Goal: Book appointment/travel/reservation

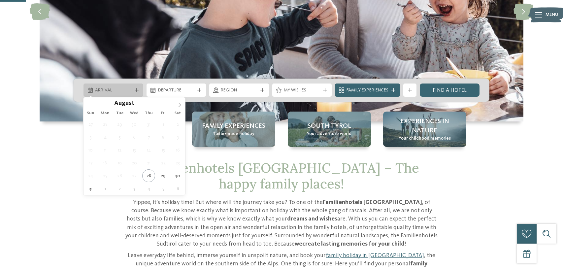
click at [180, 104] on icon at bounding box center [179, 105] width 5 height 5
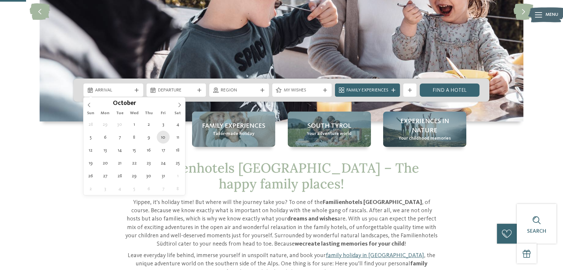
type div "10.10.2025"
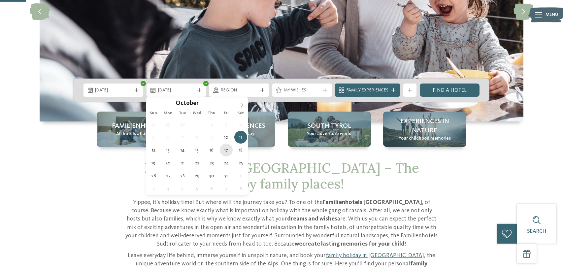
type div "17.10.2025"
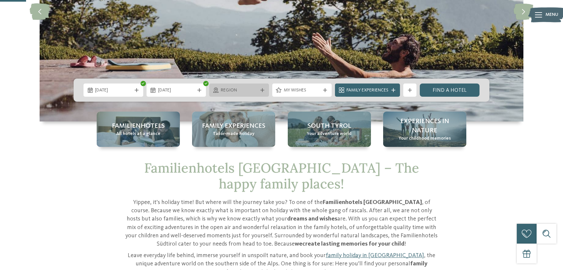
click at [259, 88] on div at bounding box center [262, 90] width 7 height 4
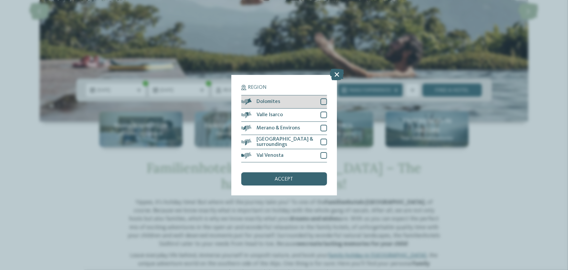
click at [319, 99] on div "Dolomites" at bounding box center [284, 101] width 86 height 13
click at [303, 181] on div "accept" at bounding box center [284, 178] width 86 height 13
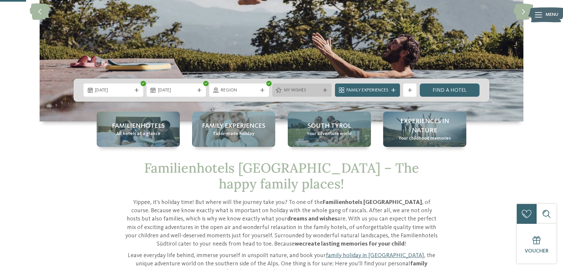
click at [312, 85] on div "My wishes" at bounding box center [302, 89] width 60 height 13
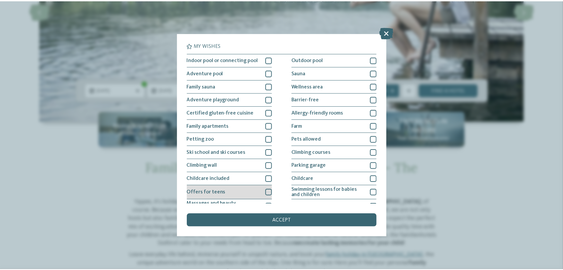
scroll to position [76, 0]
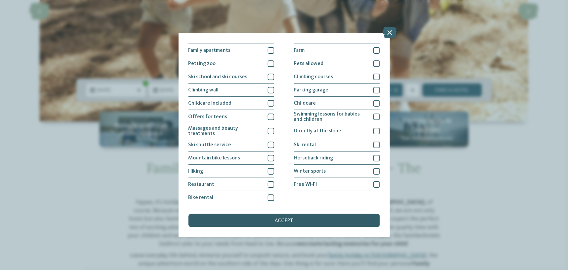
click at [310, 221] on div "accept" at bounding box center [283, 220] width 191 height 13
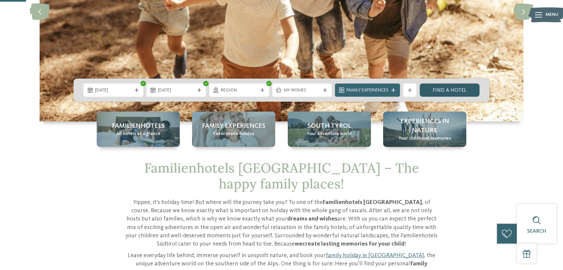
click at [449, 88] on link "Find a hotel" at bounding box center [450, 89] width 60 height 13
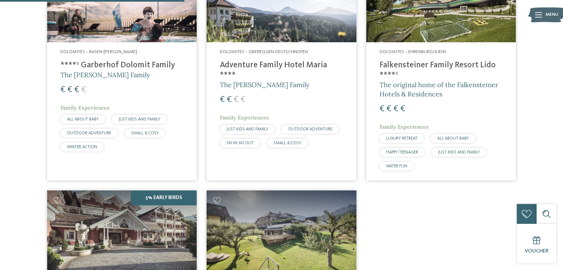
scroll to position [200, 0]
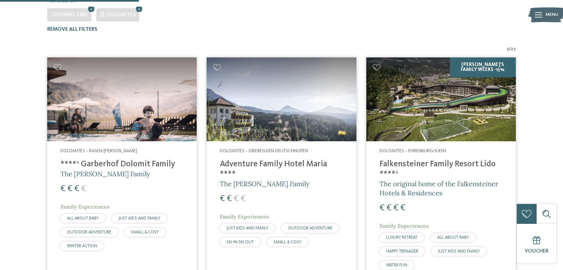
click at [157, 112] on img at bounding box center [121, 99] width 149 height 84
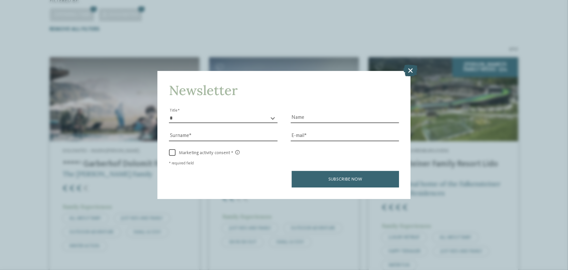
click at [405, 70] on icon at bounding box center [410, 71] width 14 height 12
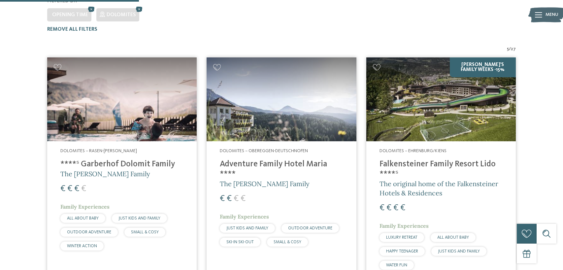
click at [258, 159] on h4 "Adventure Family Hotel Maria ****" at bounding box center [281, 169] width 123 height 20
click at [418, 159] on h4 "Falkensteiner Family Resort Lido ****ˢ" at bounding box center [440, 169] width 123 height 20
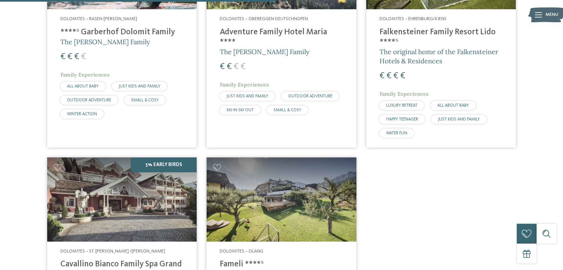
scroll to position [398, 0]
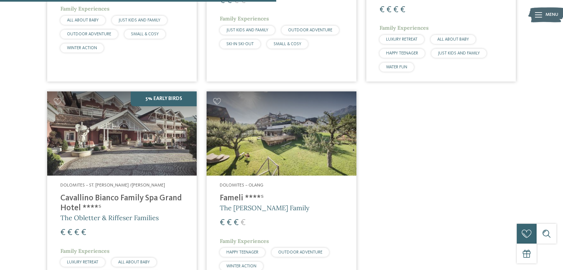
click at [133, 193] on h4 "Cavallino Bianco Family Spa Grand Hotel ****ˢ" at bounding box center [121, 203] width 123 height 20
click at [246, 183] on span "Dolomites – Olang" at bounding box center [242, 185] width 44 height 5
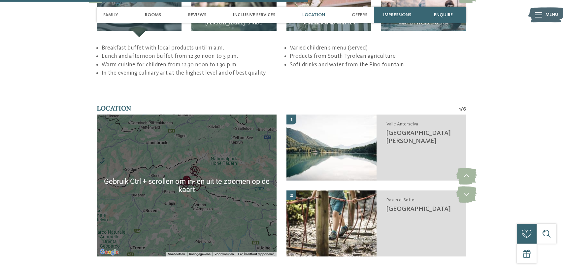
scroll to position [1418, 0]
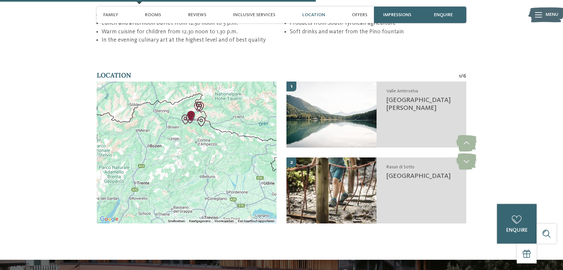
drag, startPoint x: 181, startPoint y: 171, endPoint x: 186, endPoint y: 134, distance: 37.0
click at [186, 134] on div at bounding box center [187, 152] width 180 height 142
click at [185, 114] on img "The Kronplatz" at bounding box center [186, 119] width 10 height 10
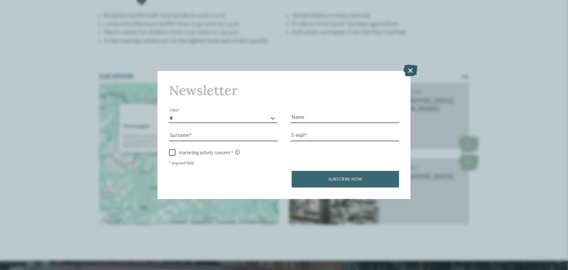
click at [406, 70] on icon at bounding box center [410, 71] width 14 height 12
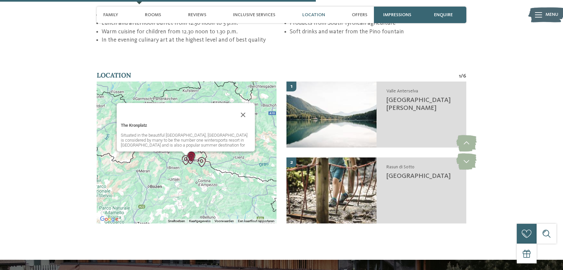
click at [191, 154] on img "Kids Area Panorama" at bounding box center [190, 159] width 10 height 10
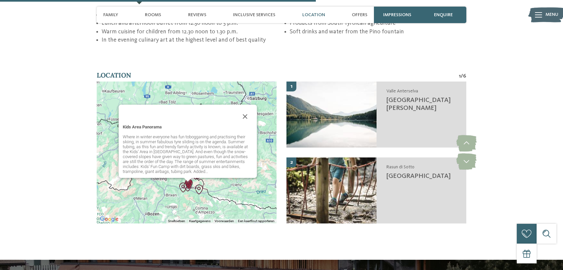
click at [199, 184] on img "Adventure Park Toblach" at bounding box center [199, 189] width 10 height 10
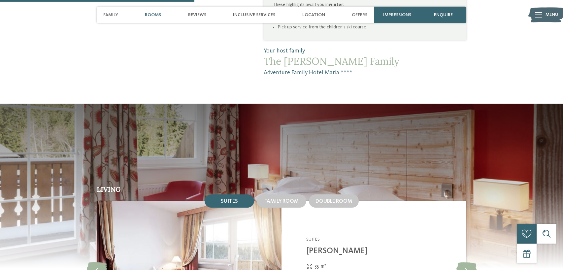
scroll to position [497, 0]
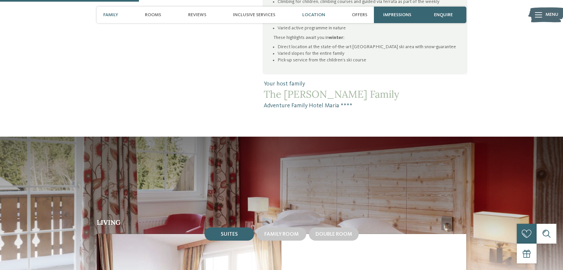
click at [316, 12] on span "Location" at bounding box center [313, 15] width 23 height 6
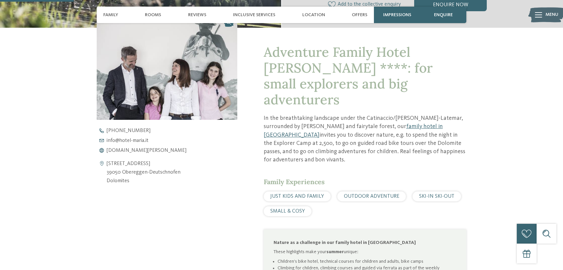
scroll to position [264, 0]
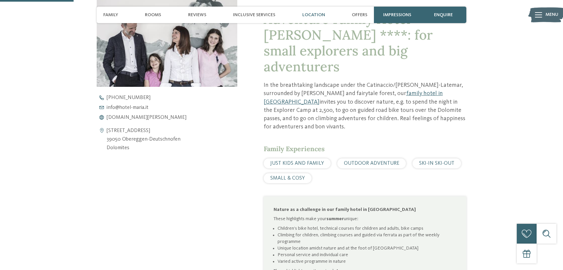
click at [310, 14] on span "Location" at bounding box center [313, 15] width 23 height 6
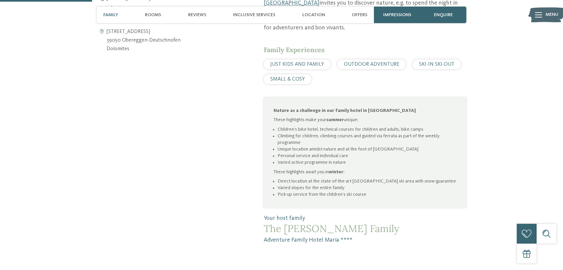
scroll to position [462, 0]
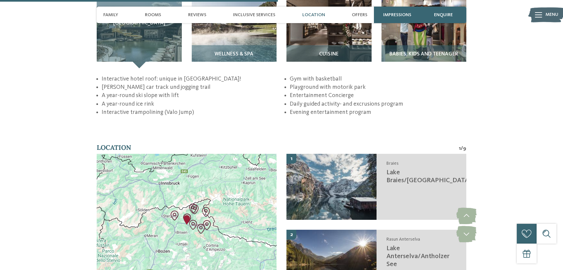
scroll to position [1121, 0]
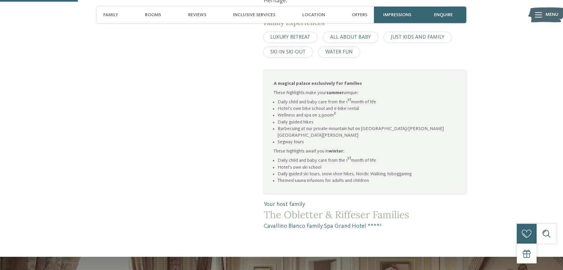
scroll to position [297, 0]
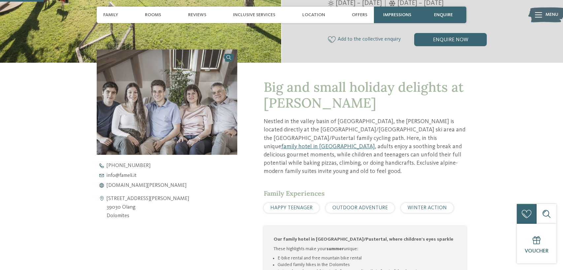
scroll to position [163, 0]
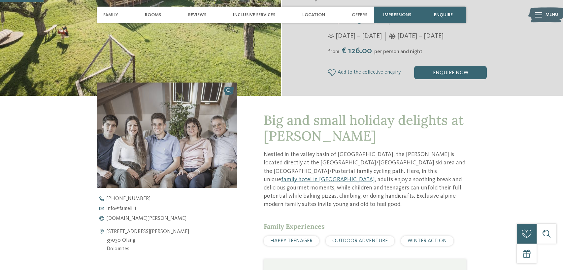
drag, startPoint x: 135, startPoint y: 248, endPoint x: 106, endPoint y: 230, distance: 33.7
click at [107, 230] on address "[STREET_ADDRESS][PERSON_NAME] 39030 Olang Dolomites" at bounding box center [148, 240] width 82 height 25
copy address "[STREET_ADDRESS][PERSON_NAME] Dolomites"
